Goal: Participate in discussion: Engage in conversation with other users on a specific topic

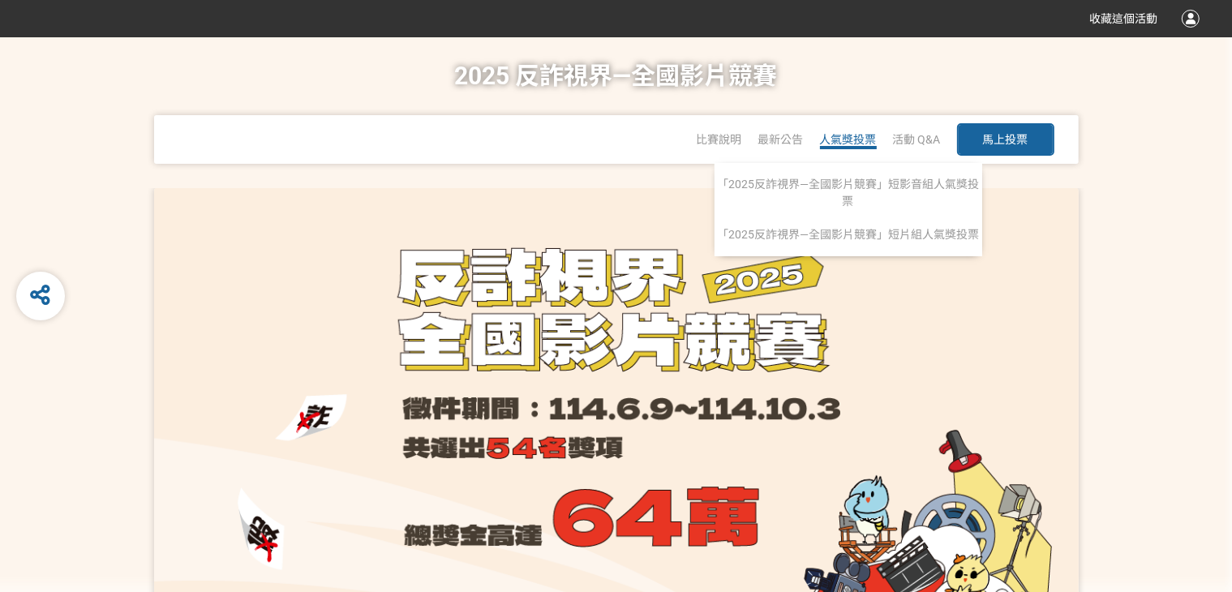
click at [854, 140] on span "人氣獎投票" at bounding box center [848, 139] width 57 height 13
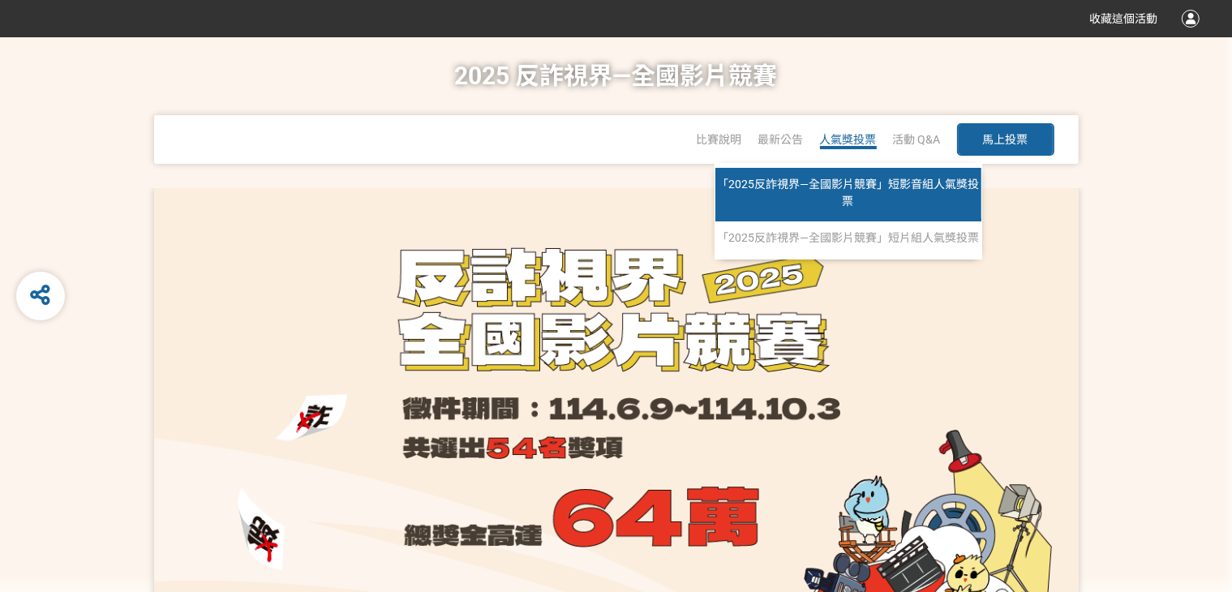
click at [844, 176] on link "「2025反詐視界—全國影片競賽」短影音組人氣獎投票" at bounding box center [848, 195] width 266 height 54
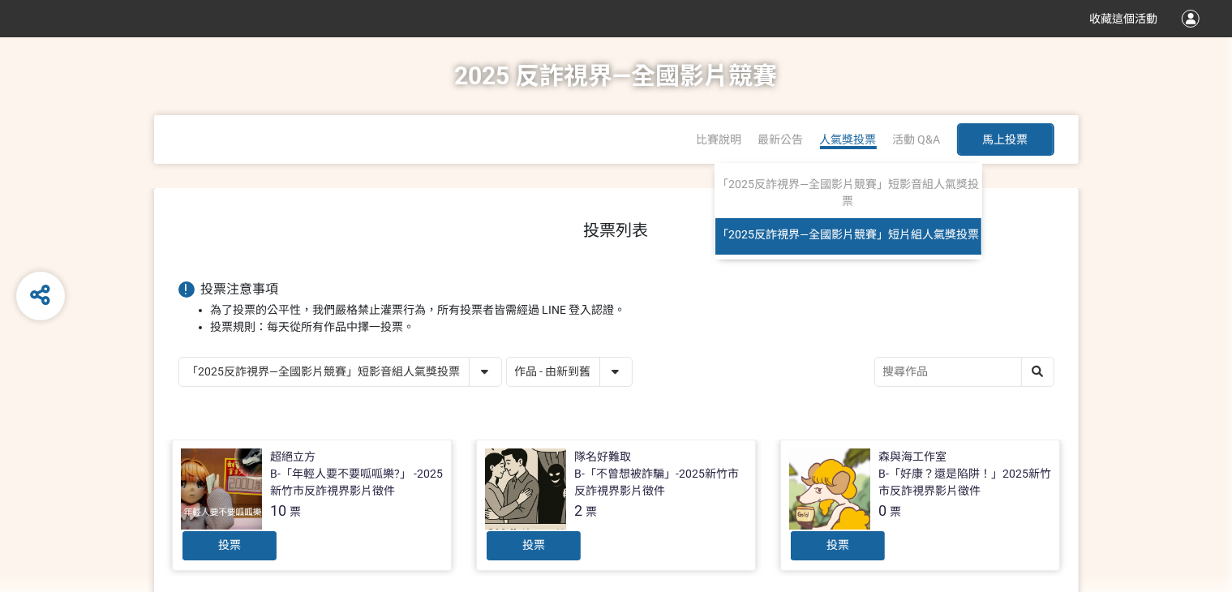
click at [848, 235] on span "「2025反詐視界—全國影片競賽」短片組人氣獎投票" at bounding box center [848, 234] width 262 height 13
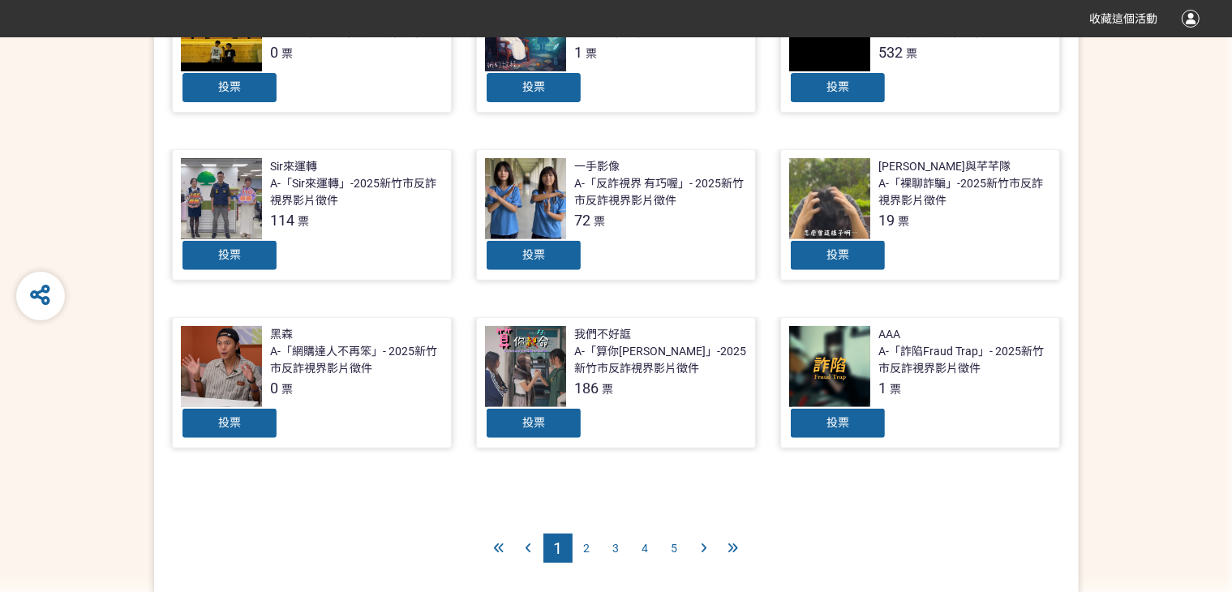
scroll to position [759, 0]
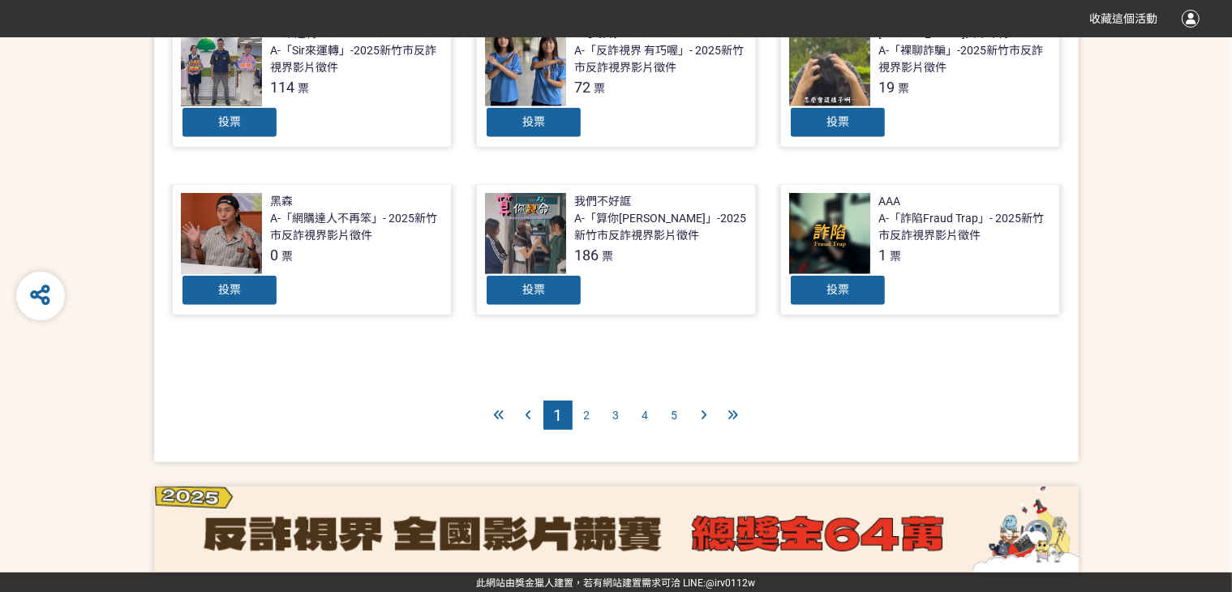
click at [708, 417] on div at bounding box center [704, 415] width 29 height 29
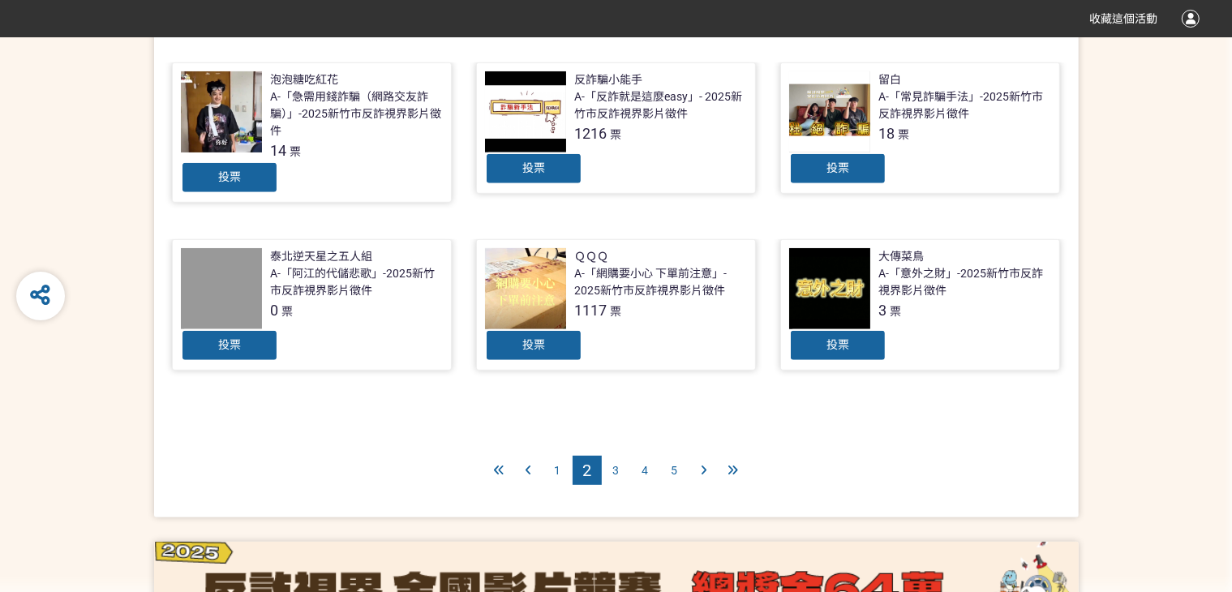
scroll to position [768, 0]
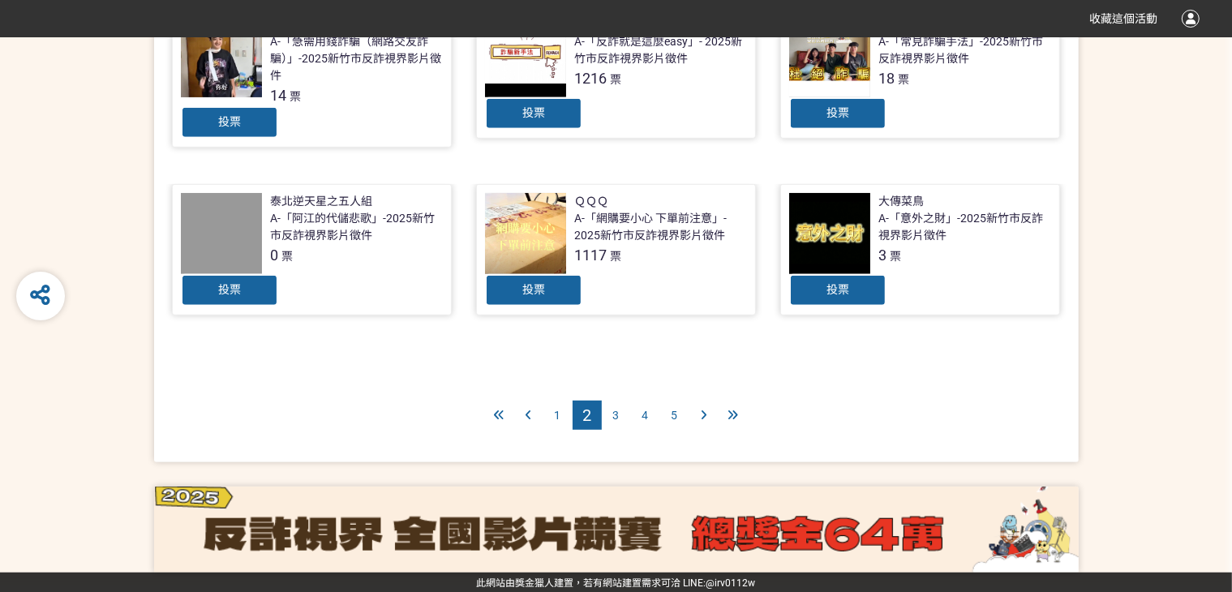
click at [732, 410] on icon at bounding box center [733, 415] width 11 height 11
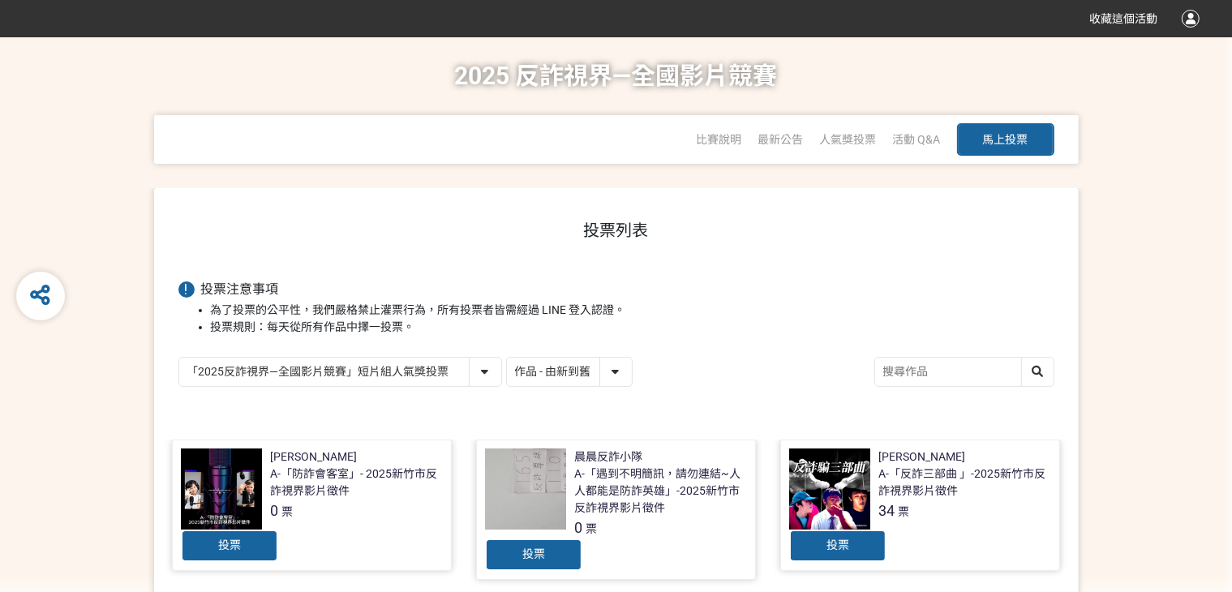
click at [483, 374] on select "「2025反詐視界—全國影片競賽」短影音組人氣獎投票 「2025反詐視界—全國影片競賽」短片組人氣獎投票" at bounding box center [340, 372] width 322 height 28
select select "13147"
click at [179, 358] on select "「2025反詐視界—全國影片競賽」短影音組人氣獎投票 「2025反詐視界—全國影片競賽」短片組人氣獎投票" at bounding box center [340, 372] width 322 height 28
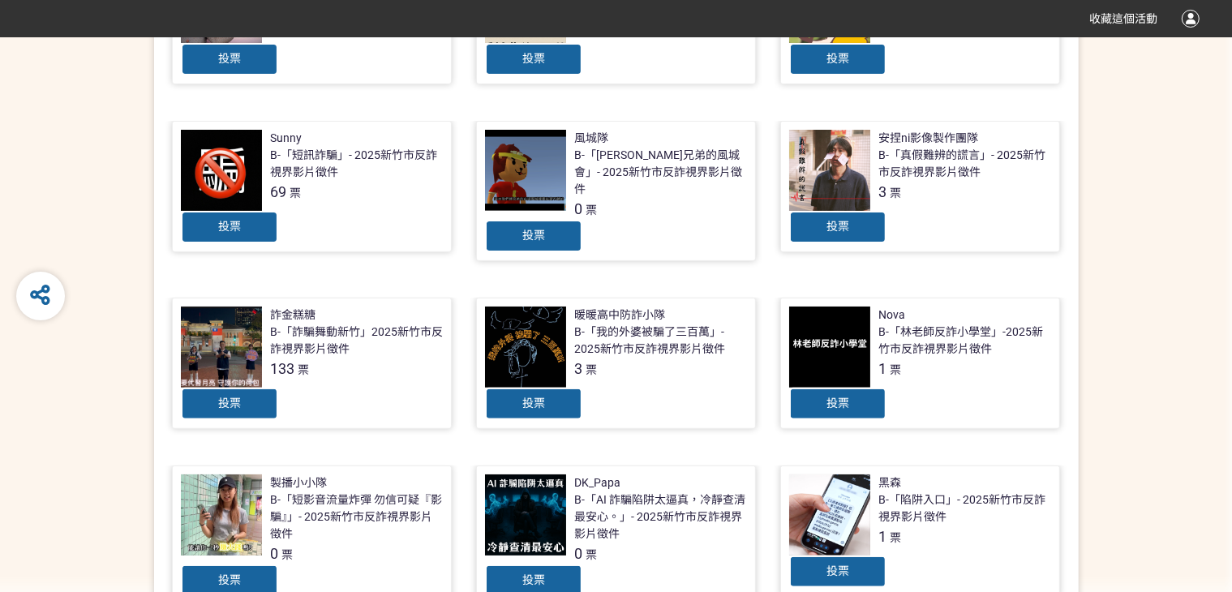
scroll to position [768, 0]
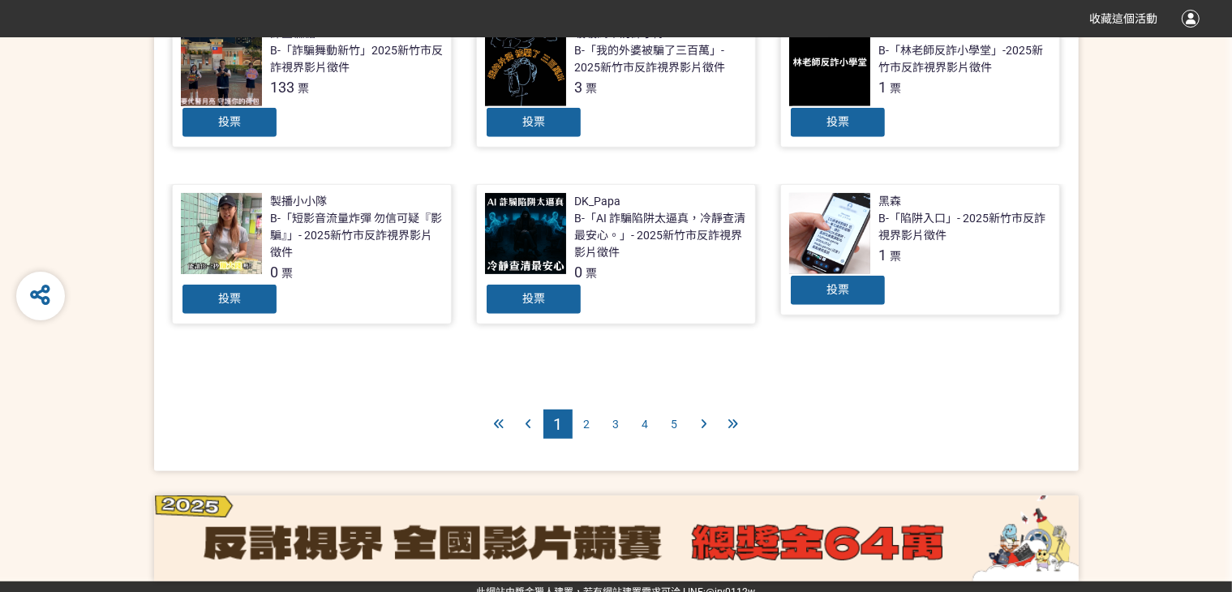
click at [724, 410] on div at bounding box center [733, 424] width 29 height 29
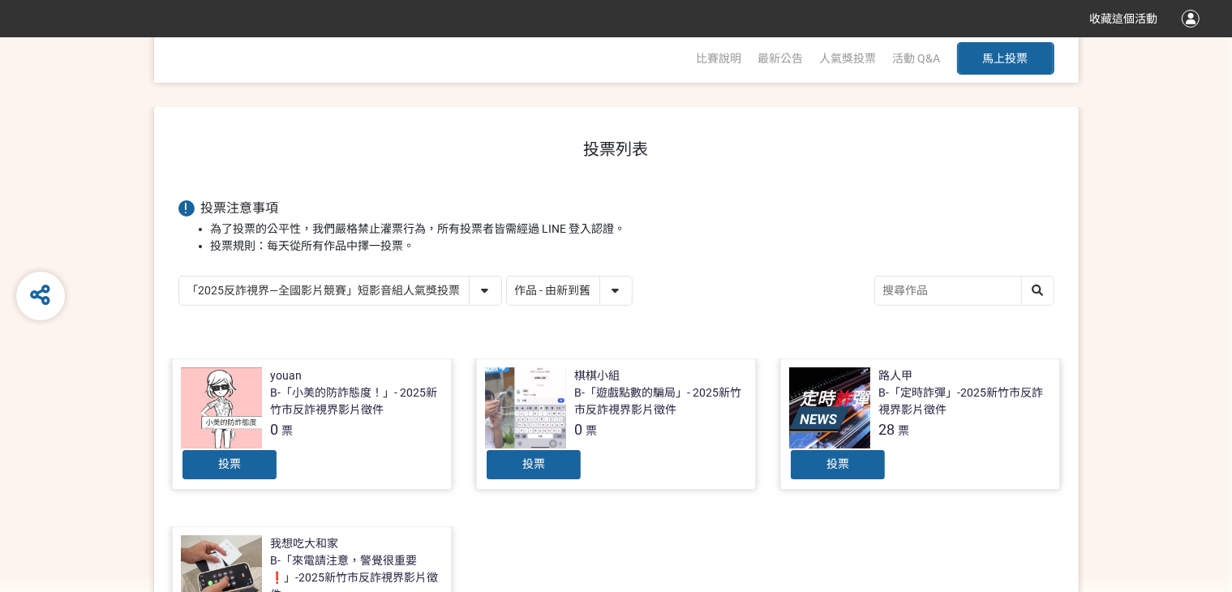
scroll to position [324, 0]
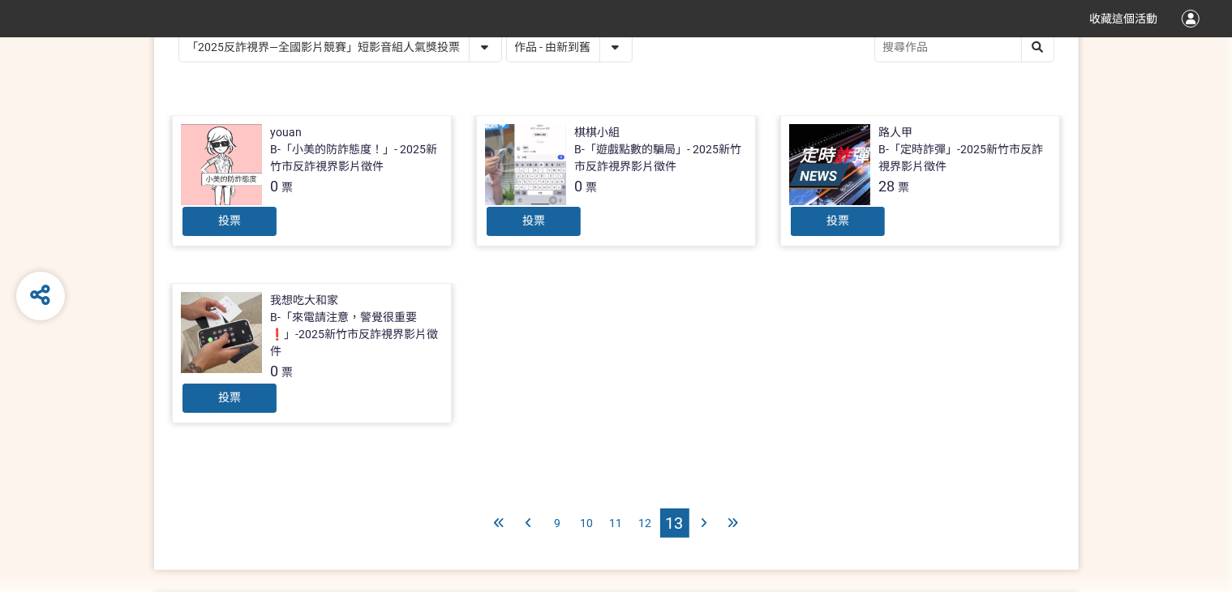
click at [548, 511] on div "9" at bounding box center [558, 523] width 29 height 29
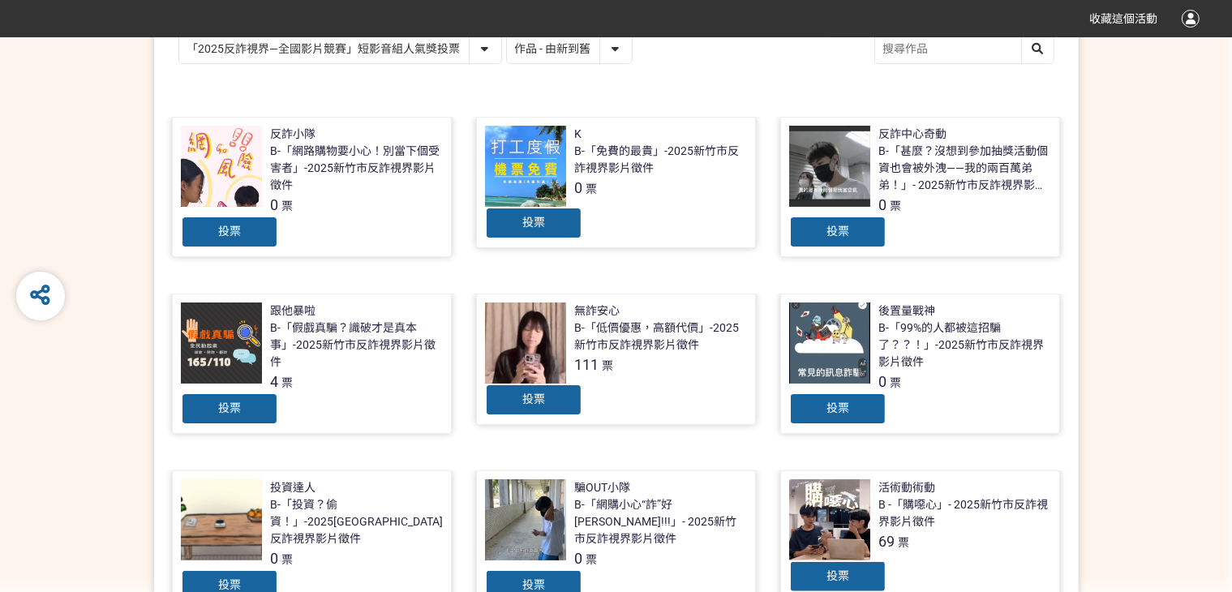
scroll to position [324, 0]
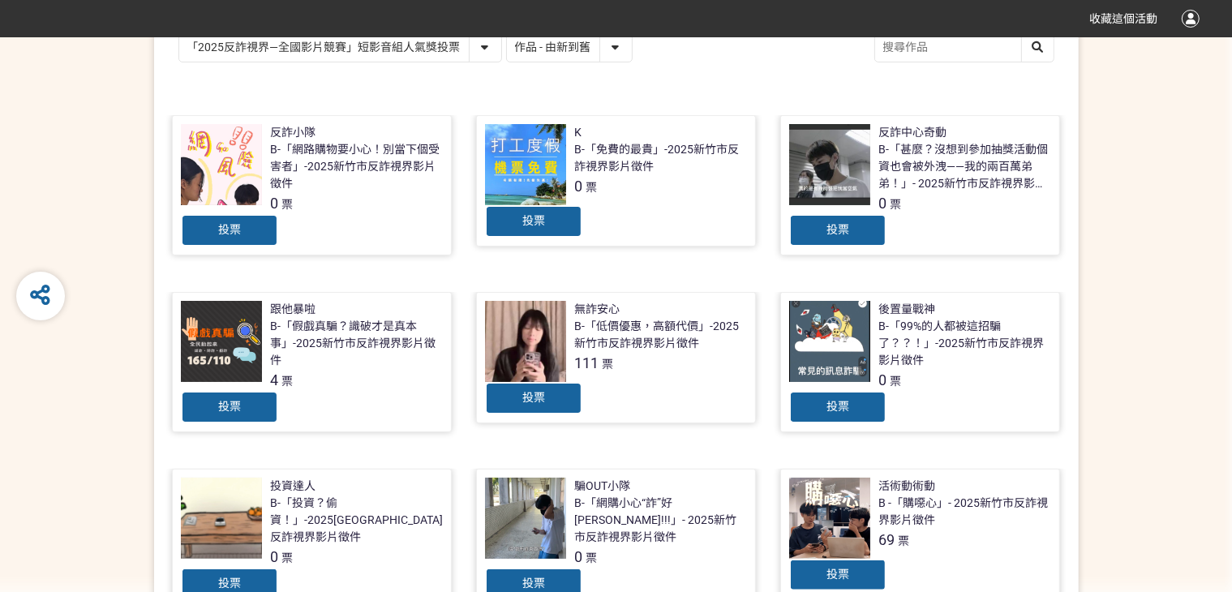
click at [685, 324] on div "B-「低價優惠，高額代價」-2025新竹市反詐視界影片徵件" at bounding box center [660, 335] width 173 height 34
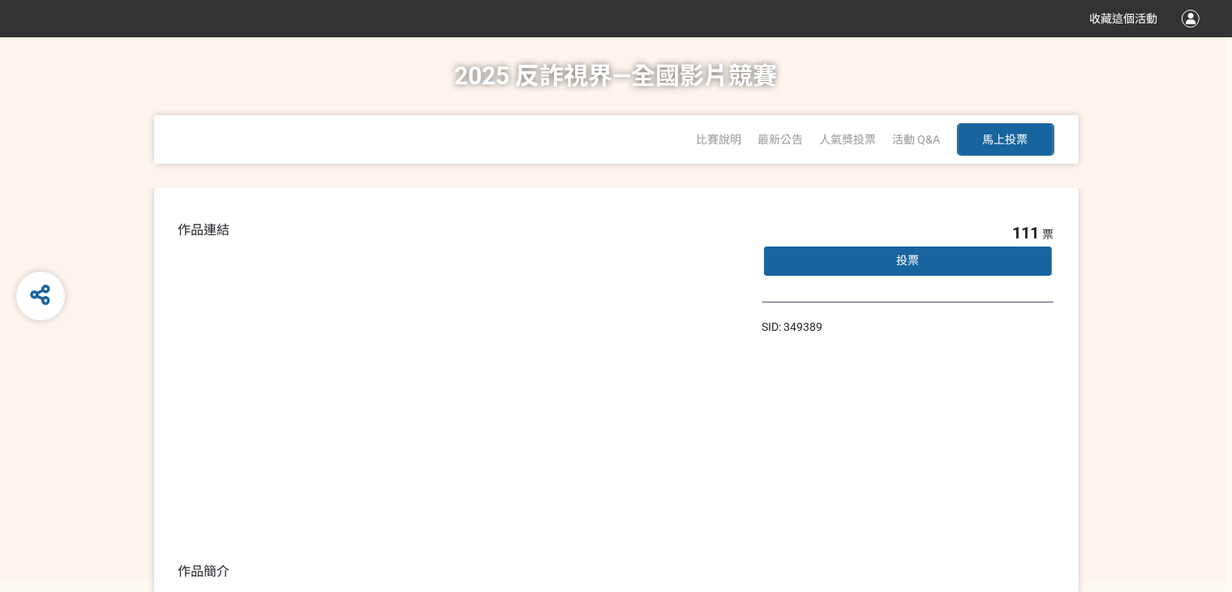
click at [822, 265] on div "投票" at bounding box center [909, 261] width 292 height 32
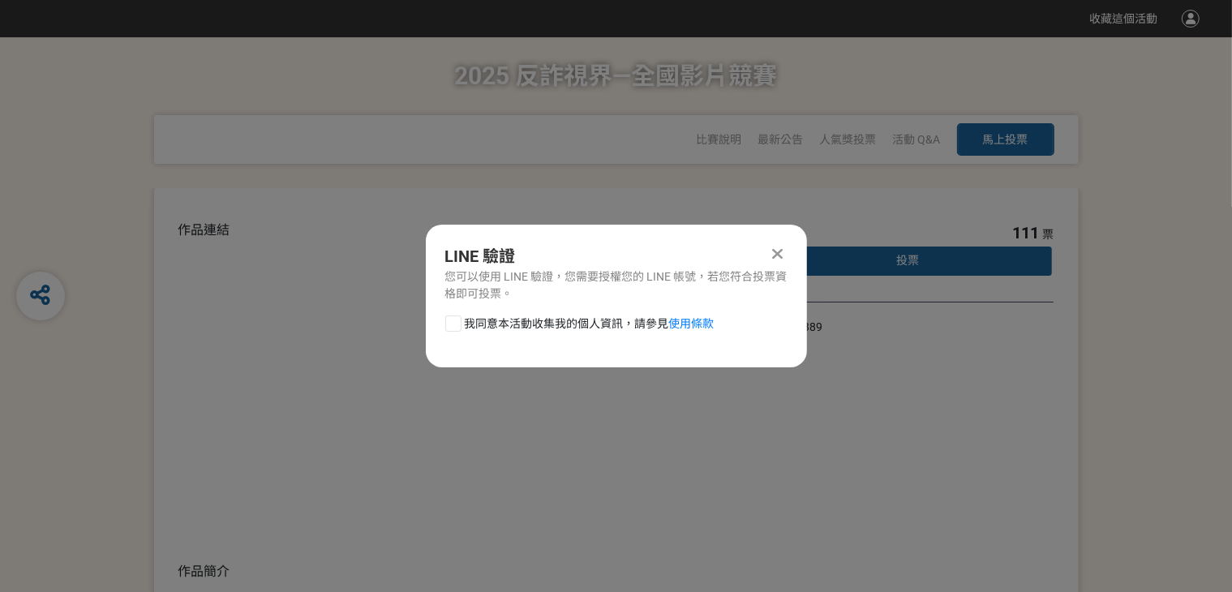
click at [788, 242] on div "LINE 驗證 您可以使用 LINE 驗證，您需要授權您的 LINE 帳號，若您符合投票資格即可投票。 我同意本活動收集我的個人資訊，請參見 使用條款" at bounding box center [616, 296] width 381 height 143
click at [779, 247] on icon at bounding box center [777, 254] width 11 height 16
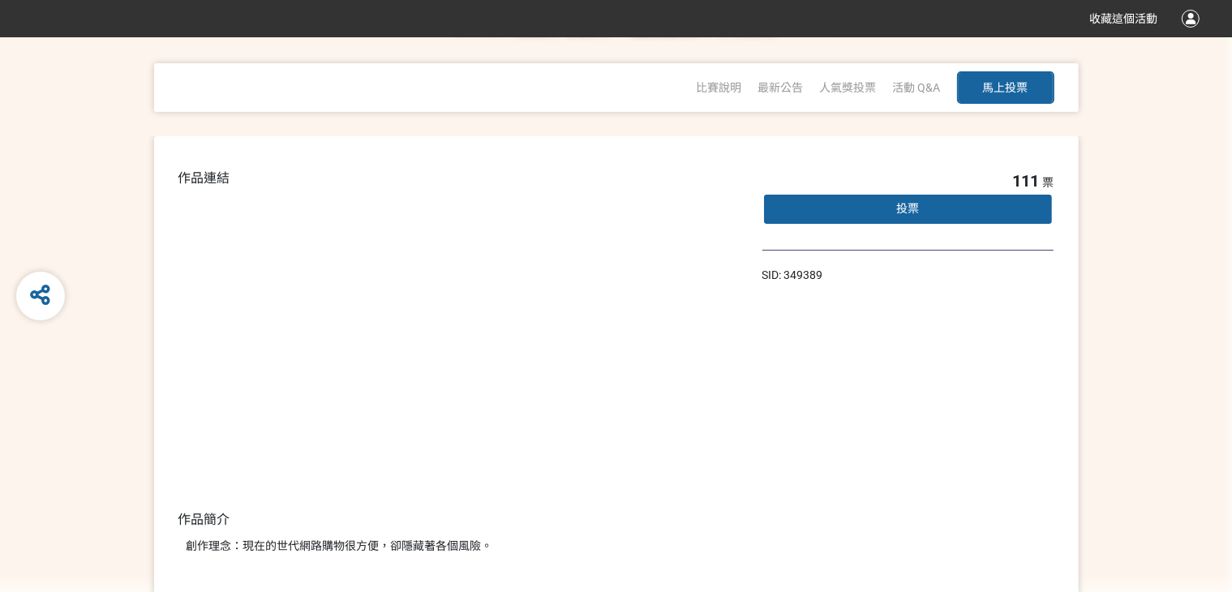
scroll to position [81, 0]
